Goal: Information Seeking & Learning: Compare options

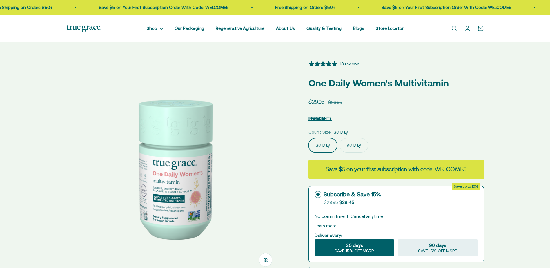
select select "3"
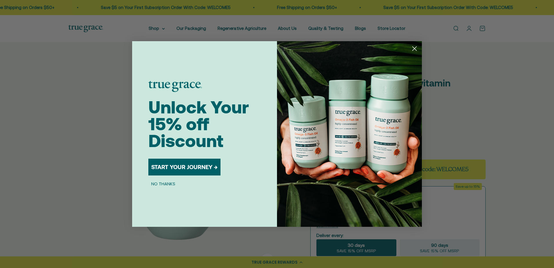
click at [156, 28] on div "Close dialog Unlock Your 15% off Discount START YOUR JOURNEY → NO THANKS Submit" at bounding box center [277, 134] width 554 height 268
click at [413, 49] on circle "Close dialog" at bounding box center [415, 49] width 10 height 10
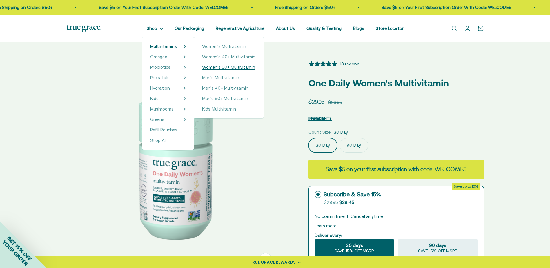
click at [233, 67] on span "Women's 50+ Multivitamin" at bounding box center [228, 67] width 53 height 5
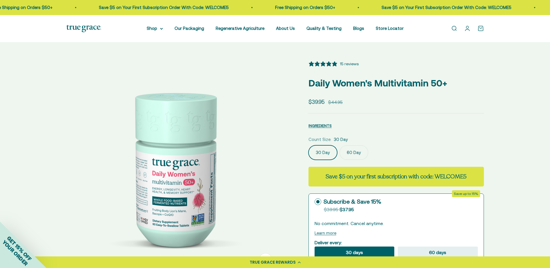
select select "3"
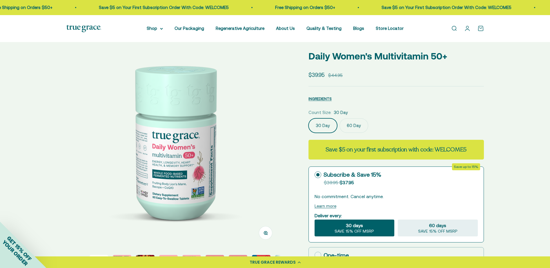
scroll to position [87, 0]
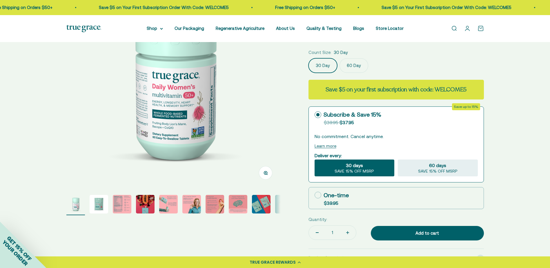
click at [116, 205] on img "Go to item 3" at bounding box center [122, 204] width 19 height 19
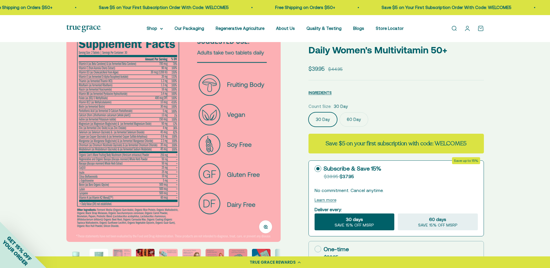
scroll to position [29, 0]
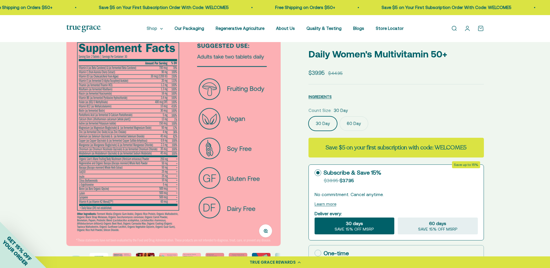
click at [158, 32] on summary "Shop" at bounding box center [155, 28] width 16 height 7
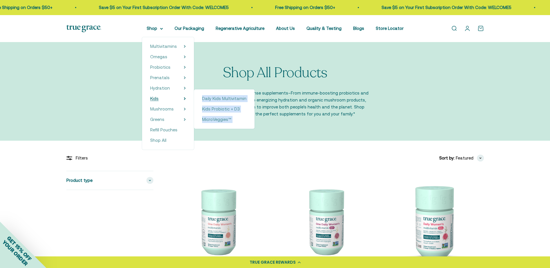
drag, startPoint x: 179, startPoint y: 94, endPoint x: 180, endPoint y: 101, distance: 7.0
click at [180, 101] on div "Multivitamins Women's Multivitamin Women's 40+ Multivitamin Women's 50+ Multivi…" at bounding box center [168, 93] width 52 height 113
